Goal: Task Accomplishment & Management: Use online tool/utility

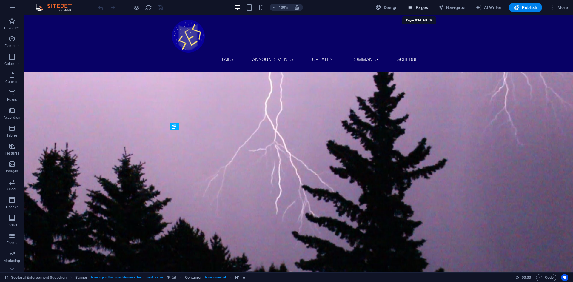
click at [418, 9] on span "Pages" at bounding box center [417, 7] width 21 height 6
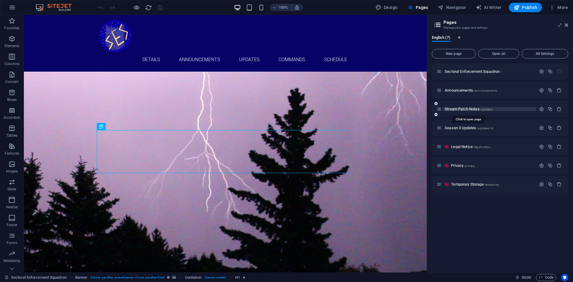
click at [478, 108] on span "Stream Patch Notes /updates" at bounding box center [469, 109] width 48 height 4
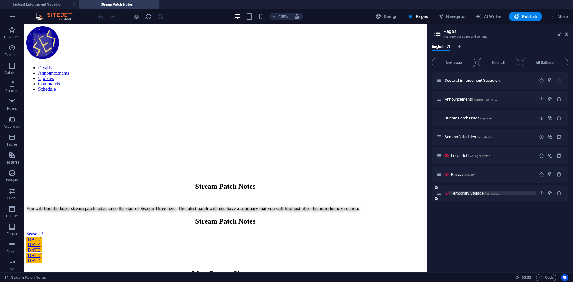
click at [472, 193] on span "Temporary Storage /temporary" at bounding box center [475, 193] width 48 height 4
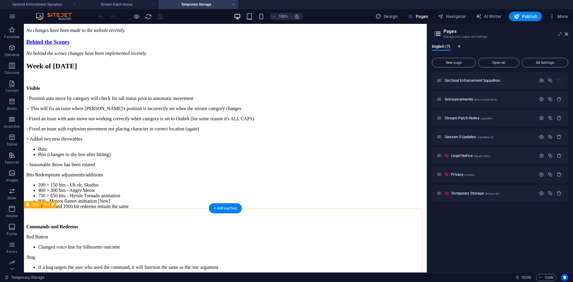
scroll to position [179, 0]
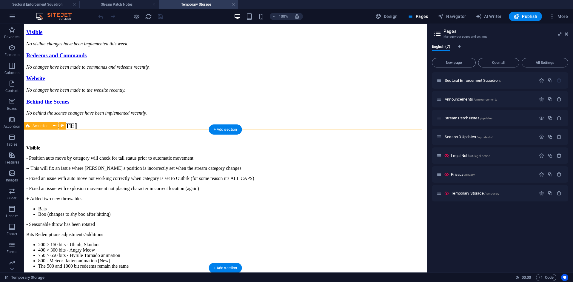
click at [379, 116] on div "Visible No visible changes have been implemented this week. Redeems and Command…" at bounding box center [225, 72] width 398 height 87
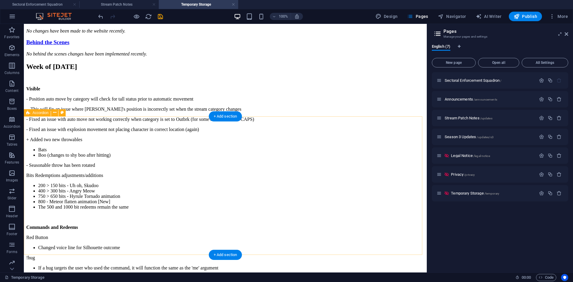
scroll to position [152, 0]
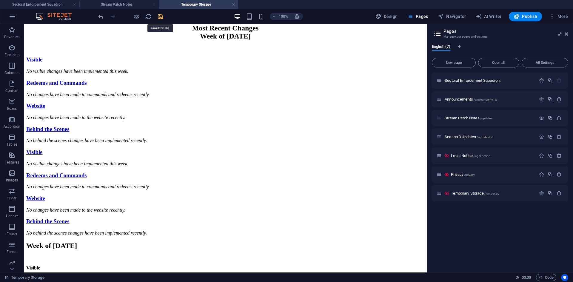
click at [161, 16] on icon "save" at bounding box center [160, 16] width 7 height 7
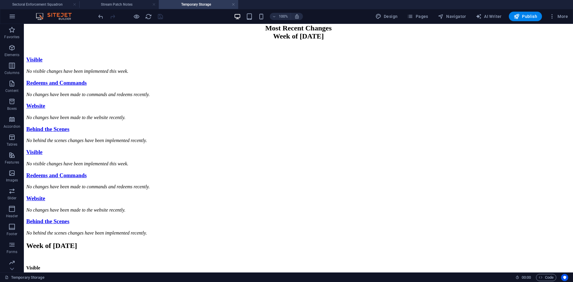
click at [234, 5] on link at bounding box center [234, 5] width 4 height 6
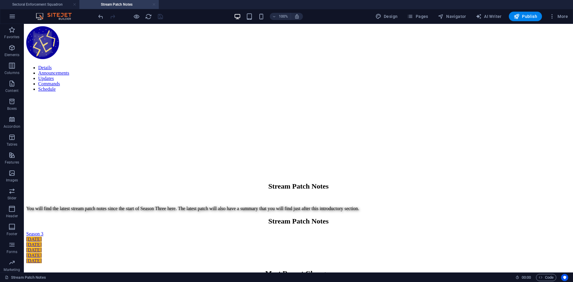
click at [155, 3] on link at bounding box center [154, 5] width 4 height 6
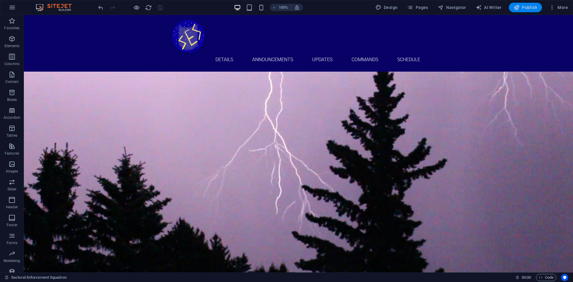
click at [520, 7] on icon "button" at bounding box center [517, 7] width 6 height 6
